Goal: Find specific page/section: Find specific page/section

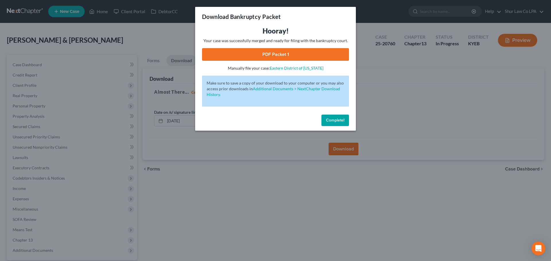
scroll to position [54, 0]
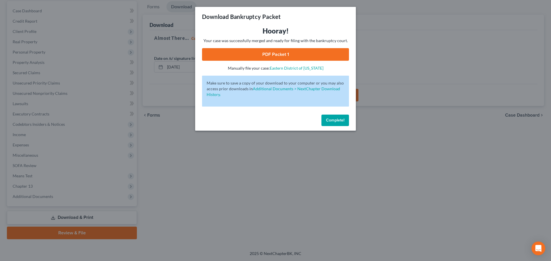
drag, startPoint x: 338, startPoint y: 121, endPoint x: 318, endPoint y: 119, distance: 20.7
click at [338, 121] on span "Complete!" at bounding box center [335, 120] width 18 height 5
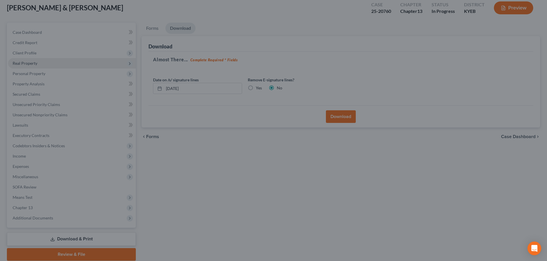
scroll to position [0, 0]
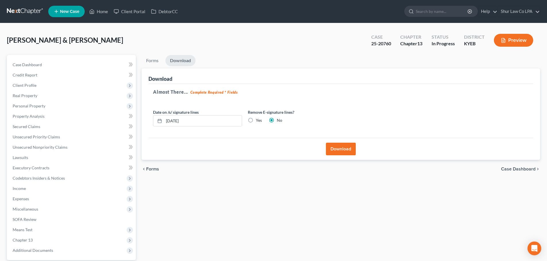
click at [29, 6] on nav "Home New Case Client Portal DebtorCC Shur Law Co LPA shelbie@shurlaw.com My Acc…" at bounding box center [273, 11] width 547 height 23
click at [28, 9] on link at bounding box center [25, 11] width 37 height 10
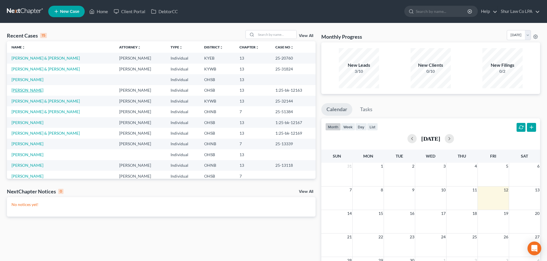
click at [26, 91] on link "[PERSON_NAME]" at bounding box center [27, 90] width 32 height 5
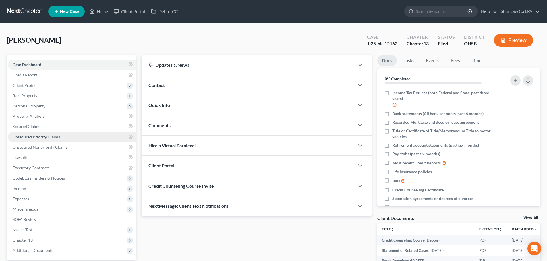
click at [36, 139] on span "Unsecured Priority Claims" at bounding box center [36, 137] width 47 height 5
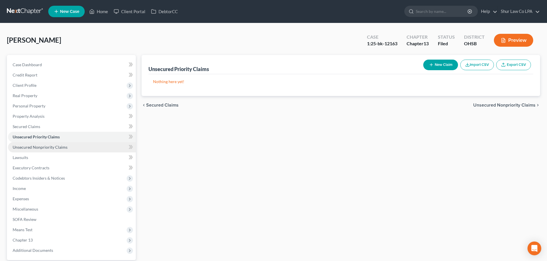
click at [42, 147] on span "Unsecured Nonpriority Claims" at bounding box center [40, 147] width 55 height 5
